Goal: Transaction & Acquisition: Purchase product/service

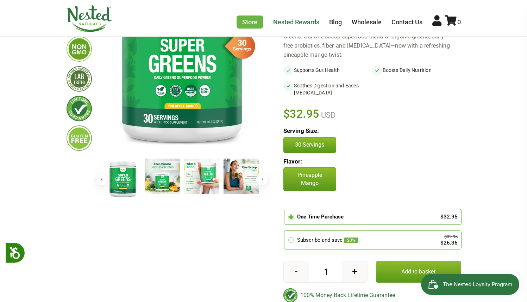
scroll to position [115, 0]
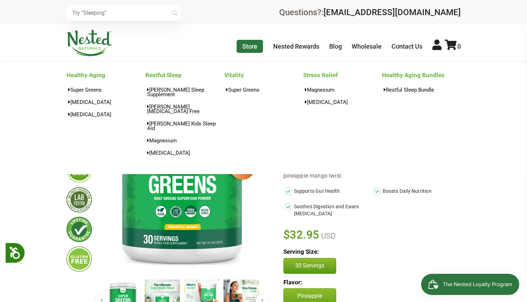
click at [254, 43] on link "Store" at bounding box center [249, 46] width 26 height 13
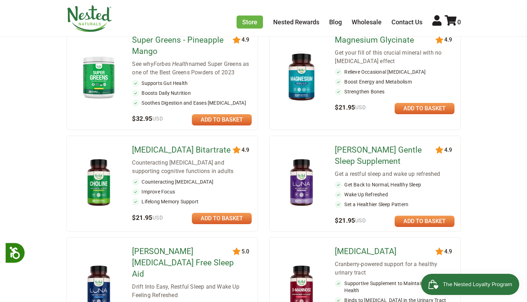
scroll to position [50, 0]
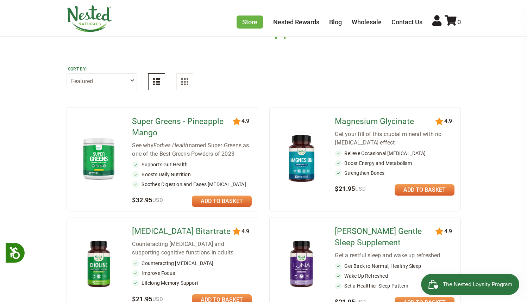
click at [179, 79] on button at bounding box center [184, 81] width 17 height 17
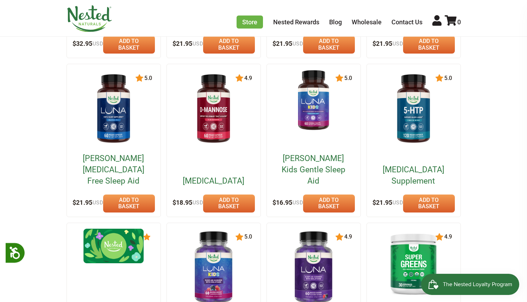
scroll to position [0, 0]
